Goal: Information Seeking & Learning: Learn about a topic

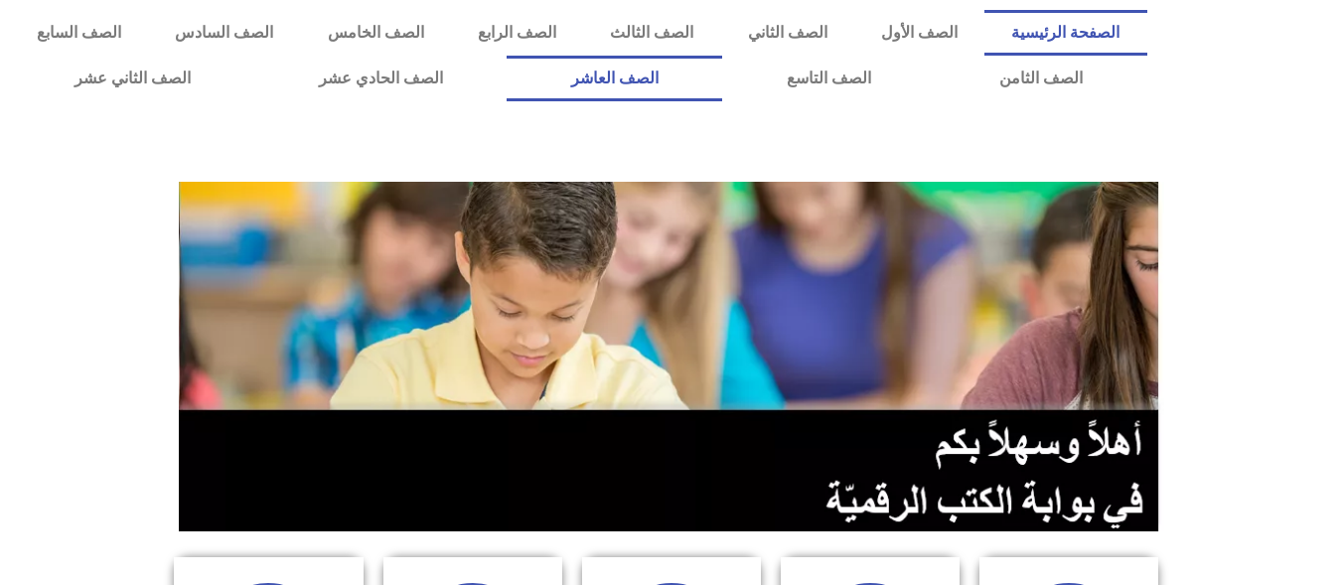
click at [722, 76] on link "الصف العاشر" at bounding box center [615, 79] width 216 height 46
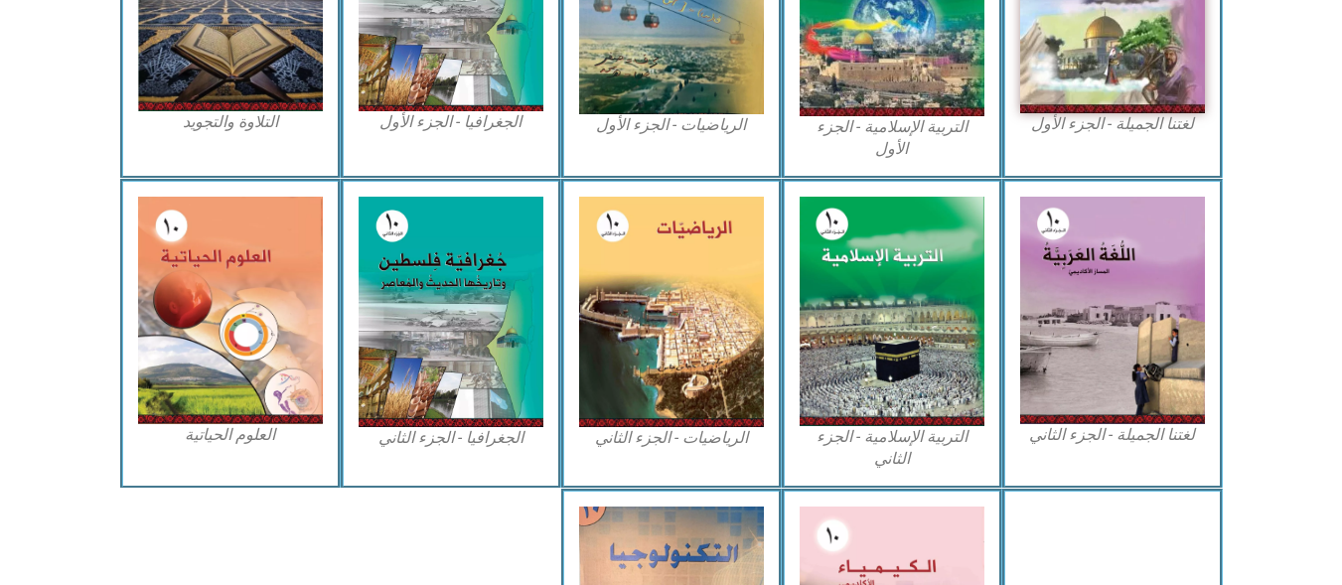
scroll to position [755, 0]
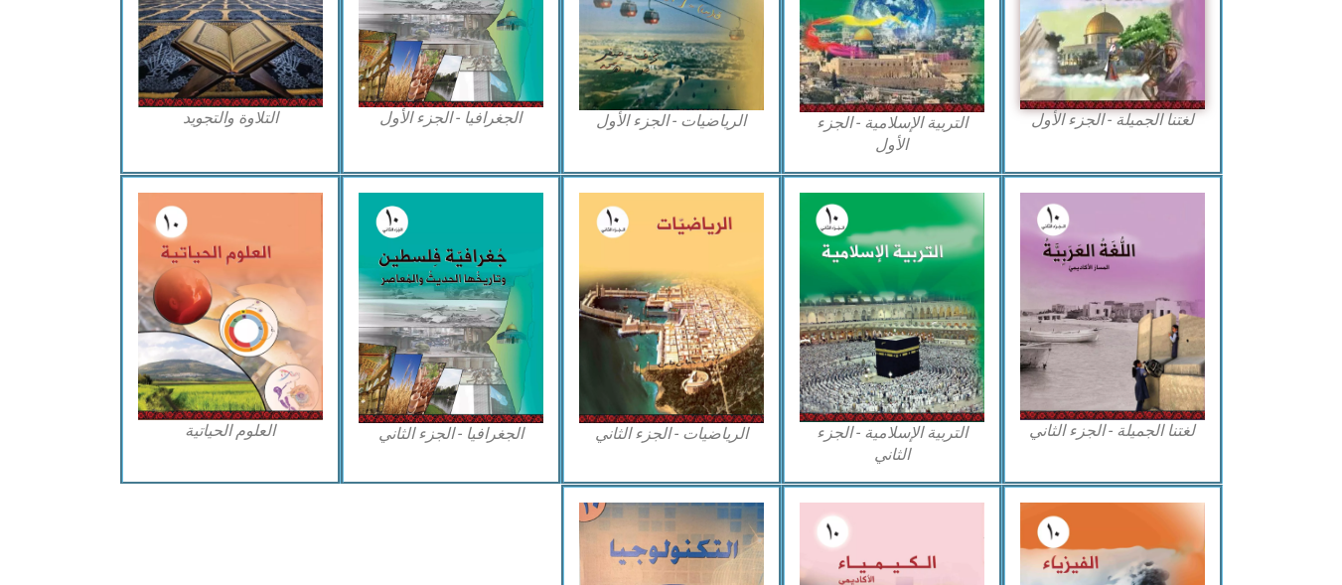
click at [250, 441] on figcaption "العلوم الحياتية" at bounding box center [230, 431] width 185 height 22
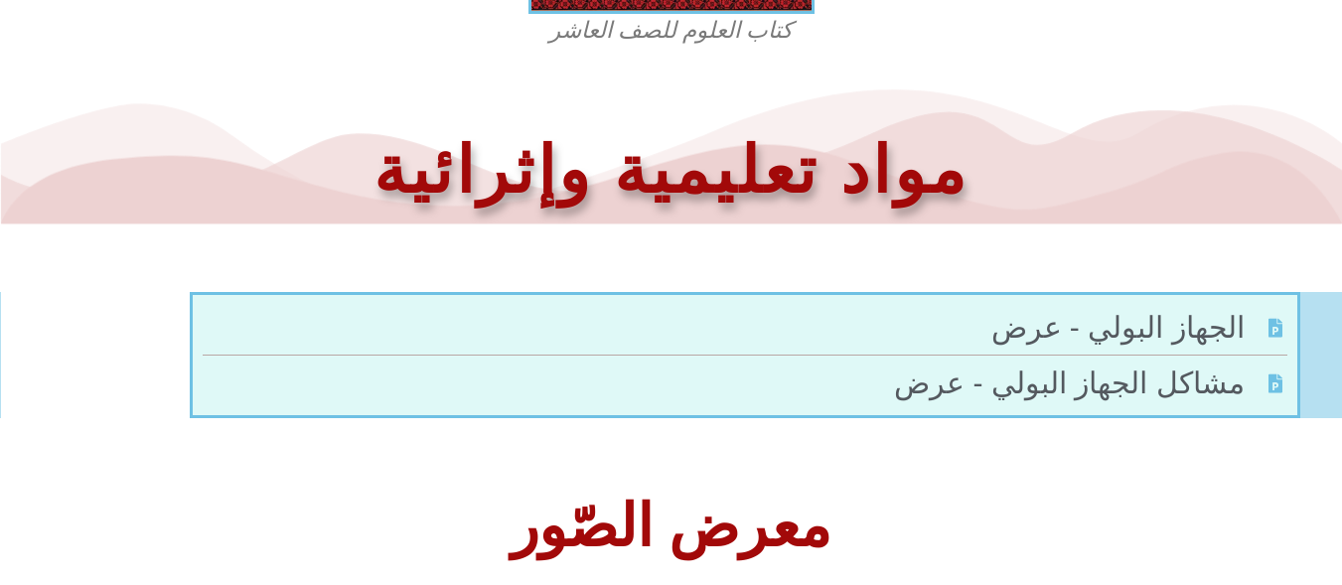
scroll to position [928, 0]
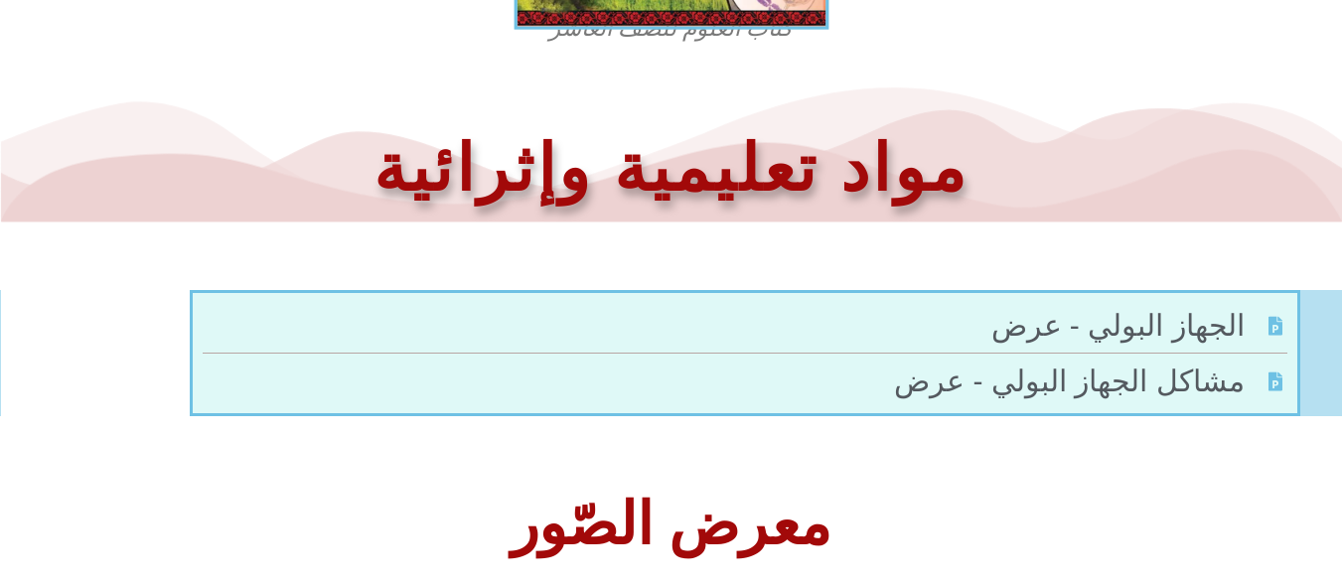
click at [768, 13] on figcaption "كتاب العلوم للصف العاشر" at bounding box center [671, 29] width 477 height 32
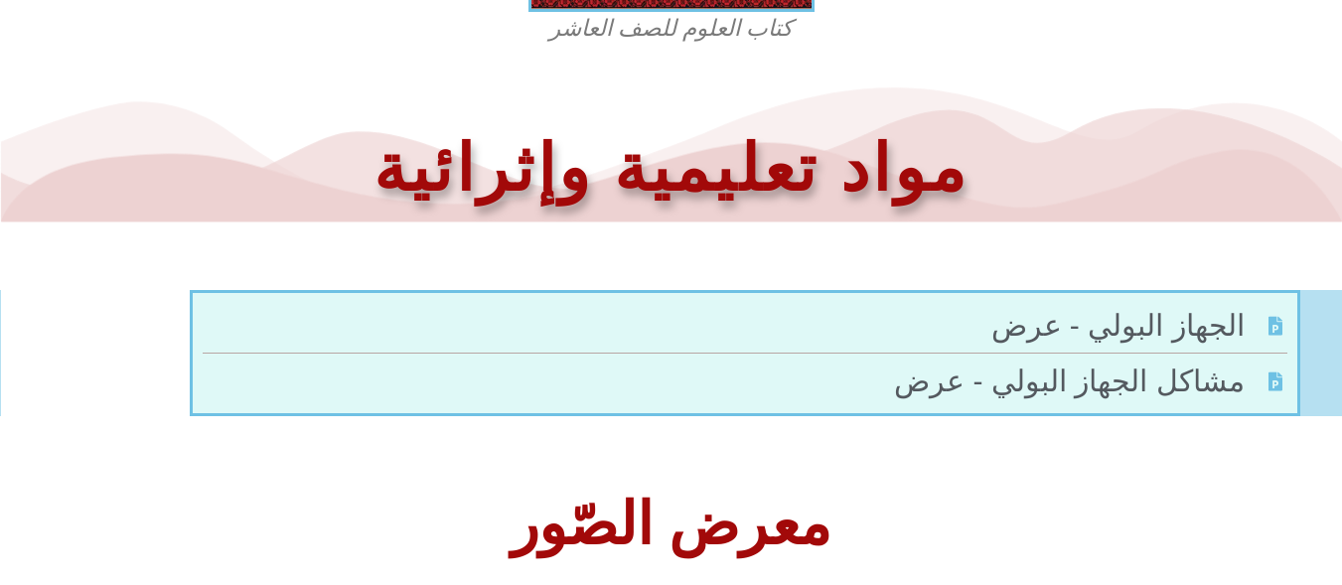
drag, startPoint x: 997, startPoint y: 210, endPoint x: 893, endPoint y: 211, distance: 104.3
click at [893, 211] on h1 "مواد تعليمية وإثرائية" at bounding box center [671, 169] width 1322 height 84
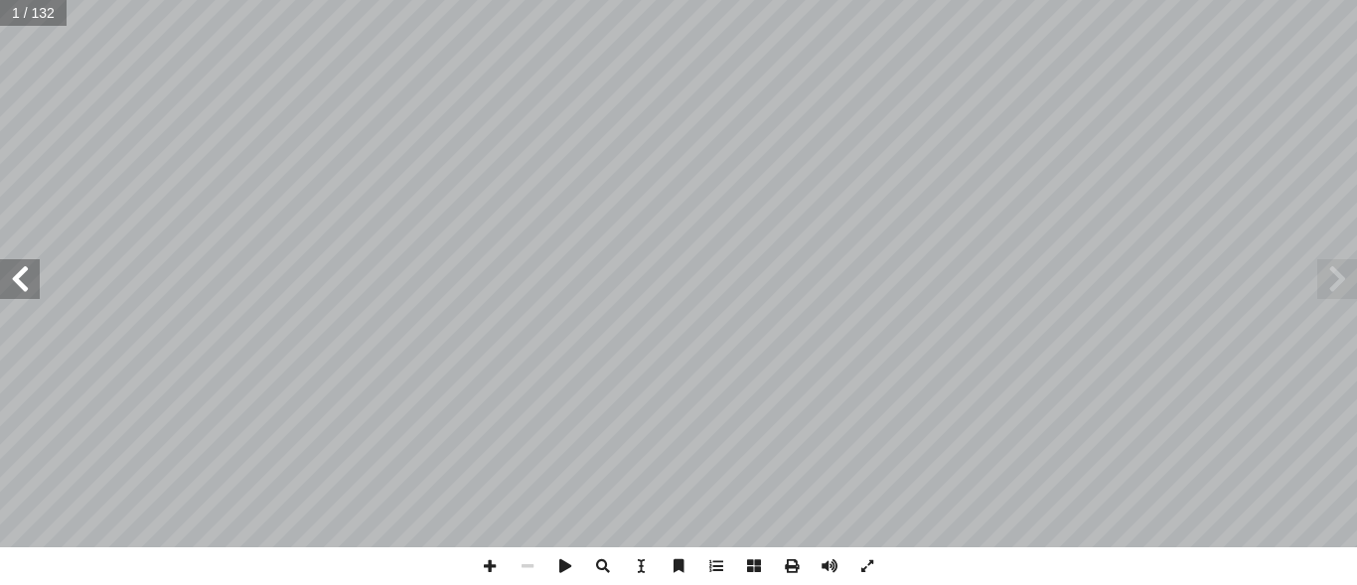
click at [1342, 286] on span at bounding box center [1337, 279] width 40 height 40
click at [20, 267] on span at bounding box center [20, 279] width 40 height 40
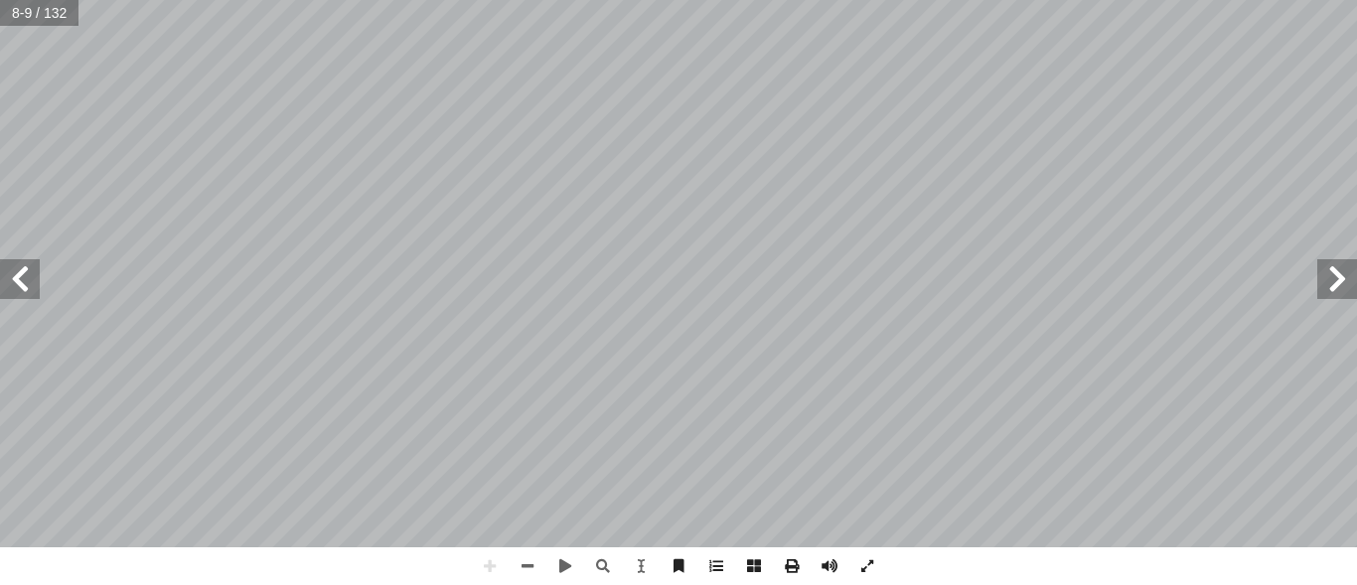
click at [673, 0] on html "الصفحة الرئيسية الصف الأول الصف الثاني الصف الثالث الصف الرابع الصف الخامس الصف…" at bounding box center [678, 90] width 1357 height 181
click at [648, 0] on html "الصفحة الرئيسية الصف الأول الصف الثاني الصف الثالث الصف الرابع الصف الخامس الصف…" at bounding box center [678, 90] width 1357 height 181
click at [30, 278] on span at bounding box center [20, 279] width 40 height 40
